Goal: Task Accomplishment & Management: Use online tool/utility

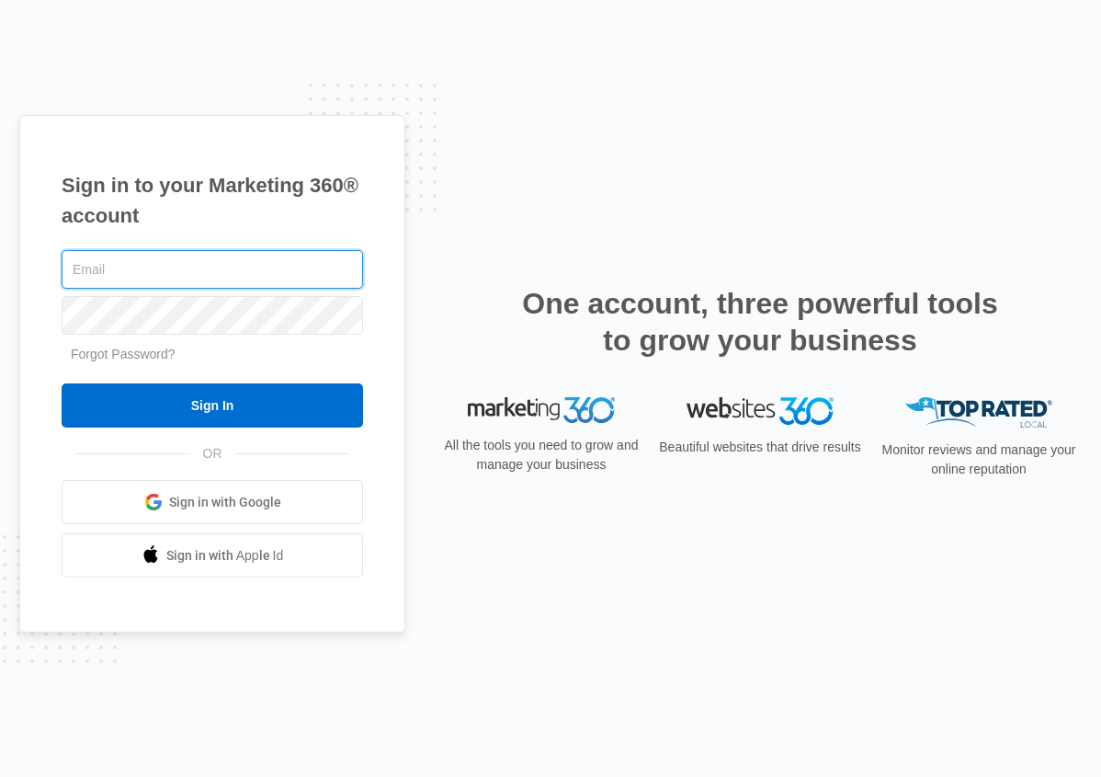
type input "[PERSON_NAME][EMAIL_ADDRESS][PERSON_NAME][DOMAIN_NAME]"
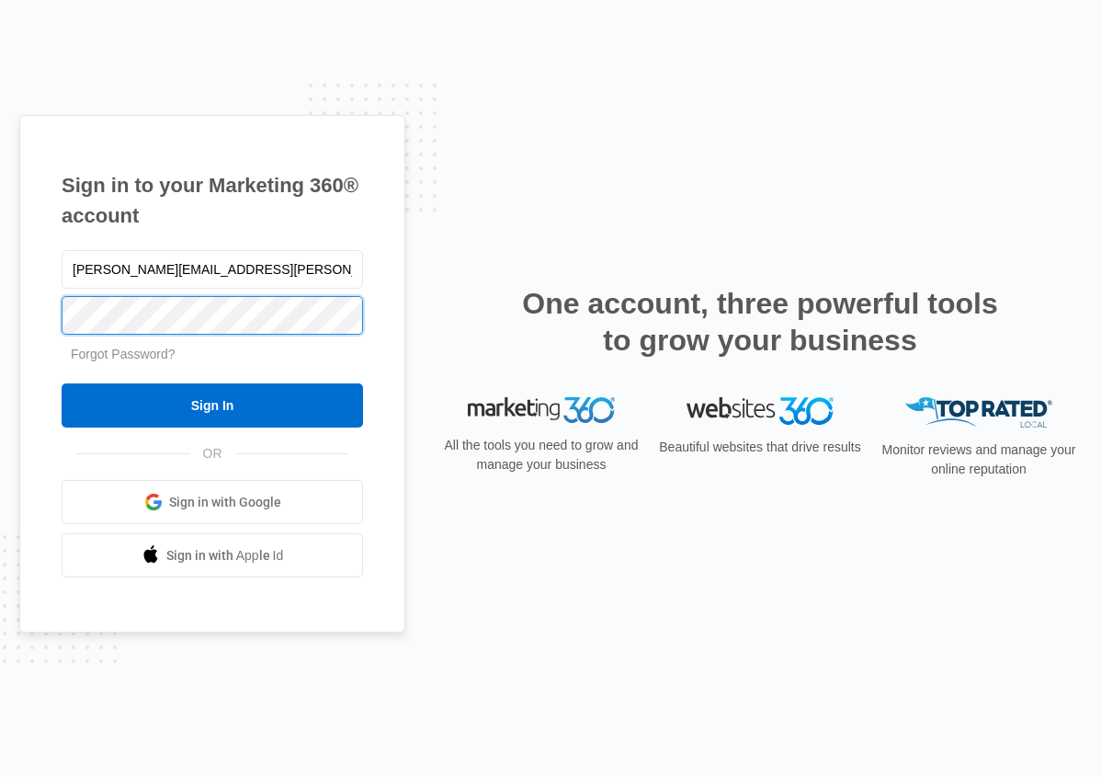
click at [212, 405] on input "Sign In" at bounding box center [212, 405] width 301 height 44
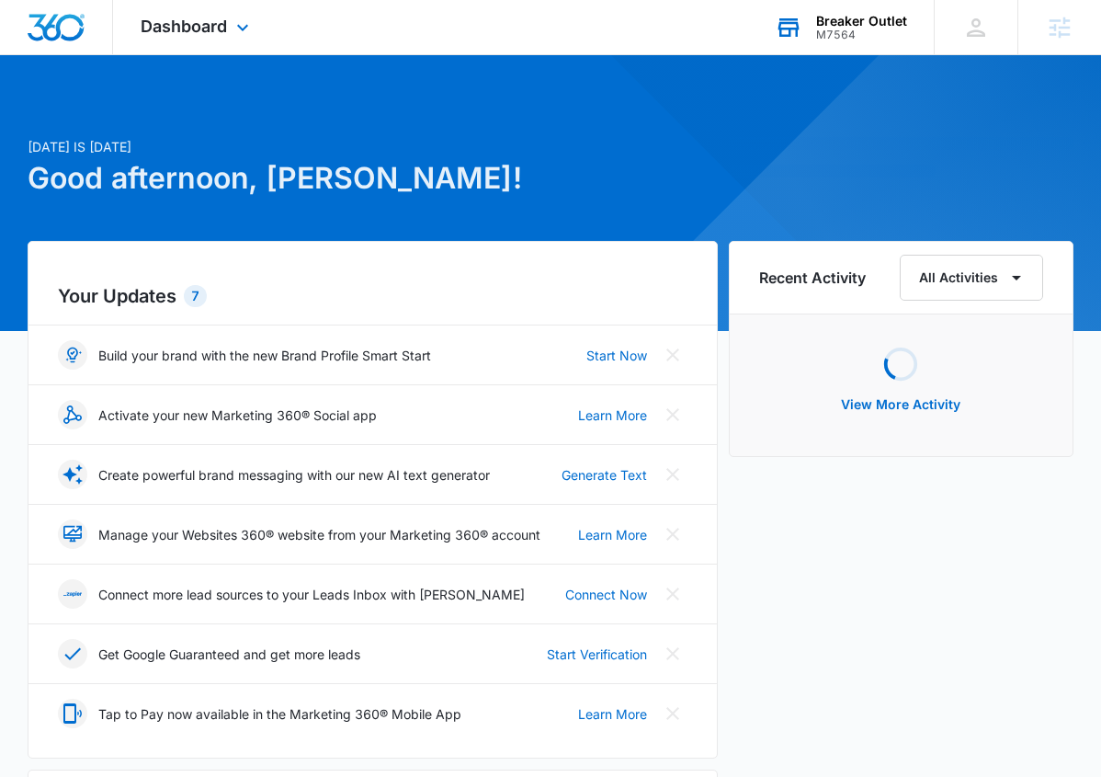
click at [821, 10] on div "Breaker Outlet M7564 Your Accounts View All" at bounding box center [840, 27] width 187 height 54
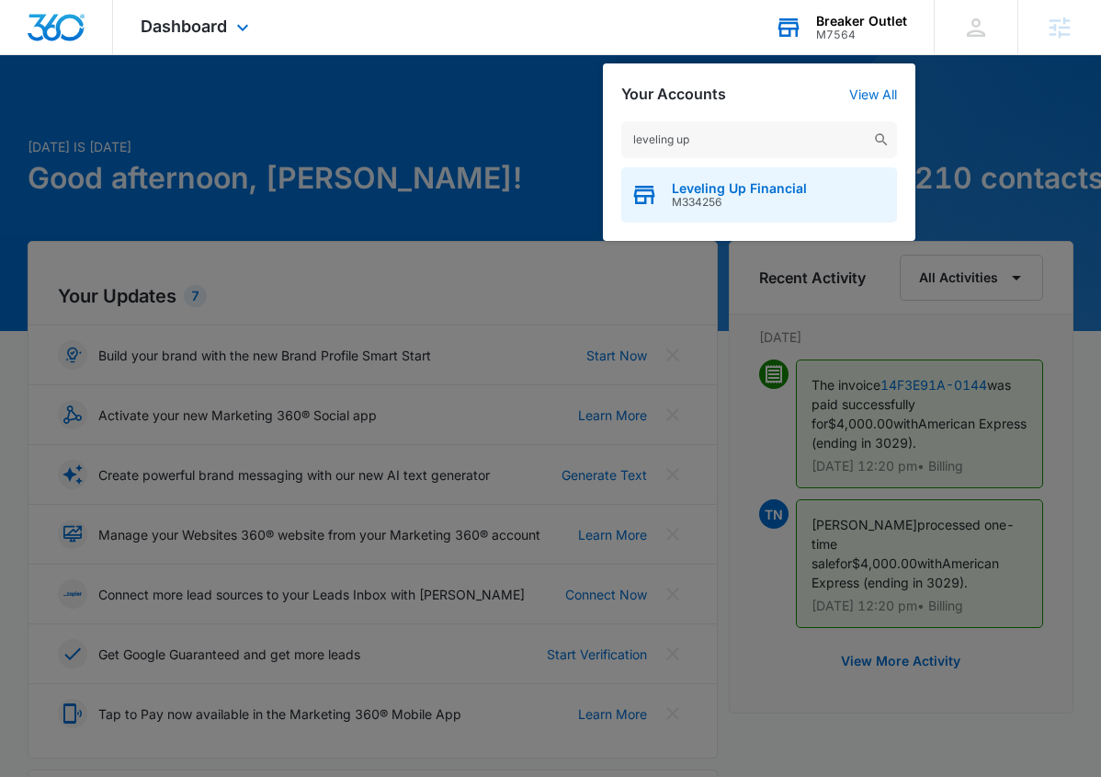
type input "leveling up"
click at [753, 191] on span "Leveling Up Financial" at bounding box center [739, 188] width 135 height 15
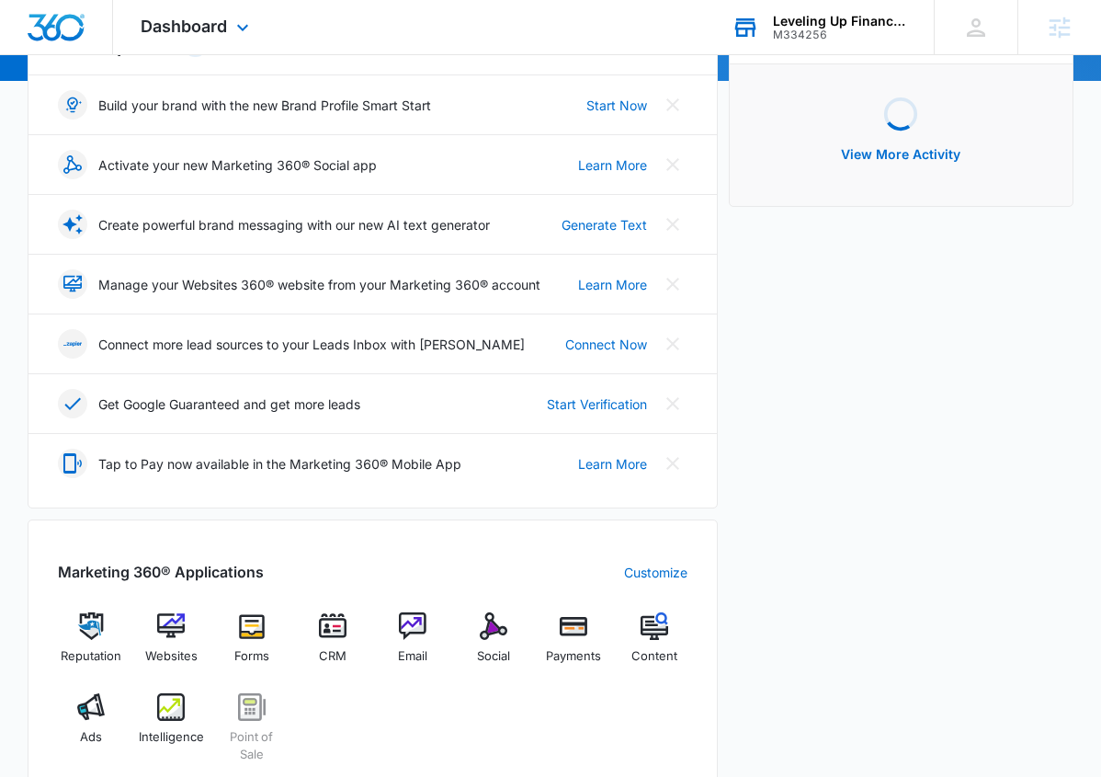
scroll to position [251, 0]
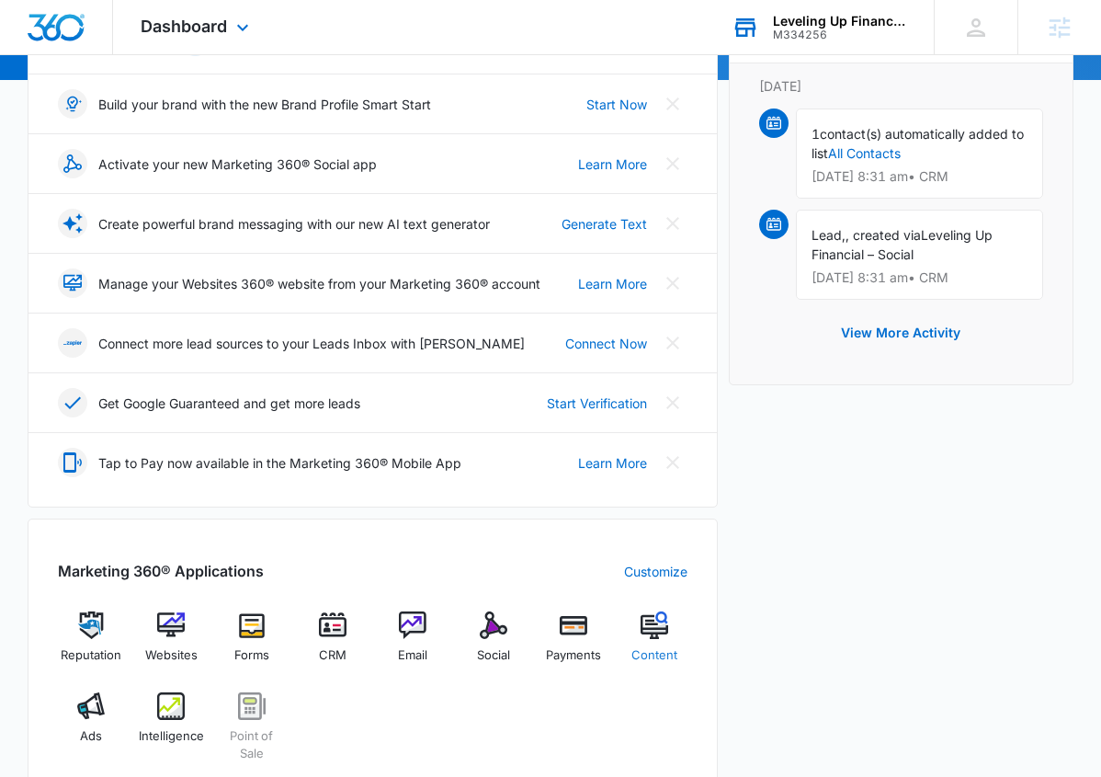
click at [631, 634] on div "Content" at bounding box center [654, 644] width 66 height 66
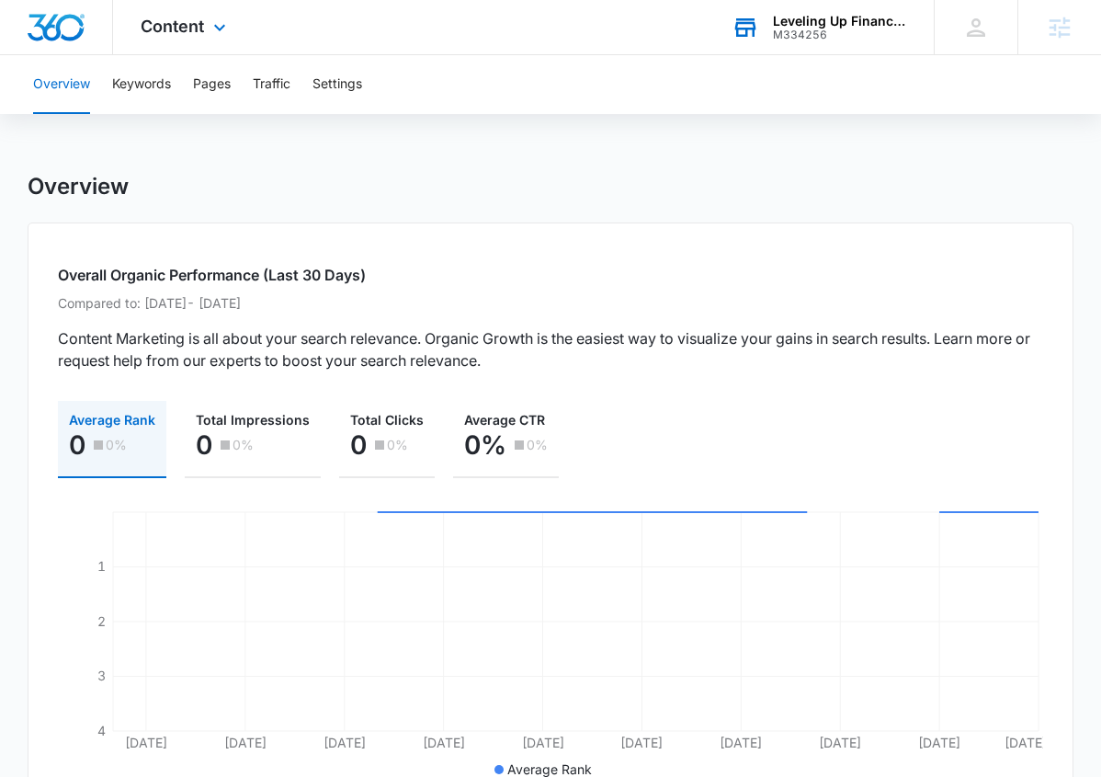
scroll to position [195, 0]
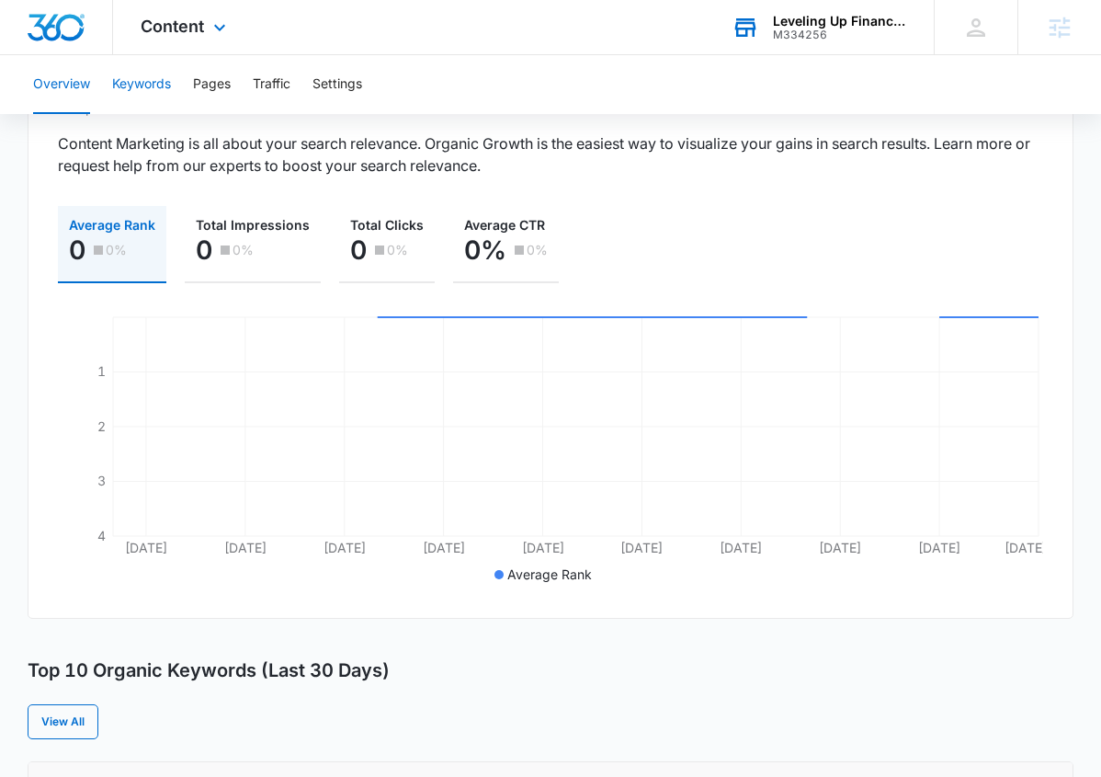
click at [143, 83] on button "Keywords" at bounding box center [141, 84] width 59 height 59
